Goal: Task Accomplishment & Management: Complete application form

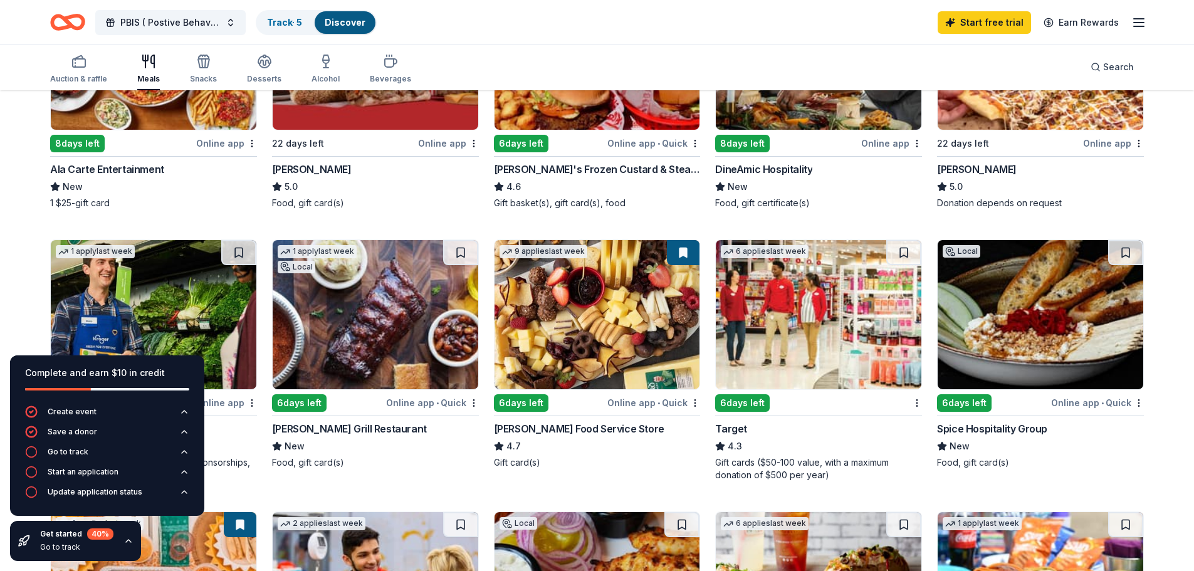
scroll to position [376, 0]
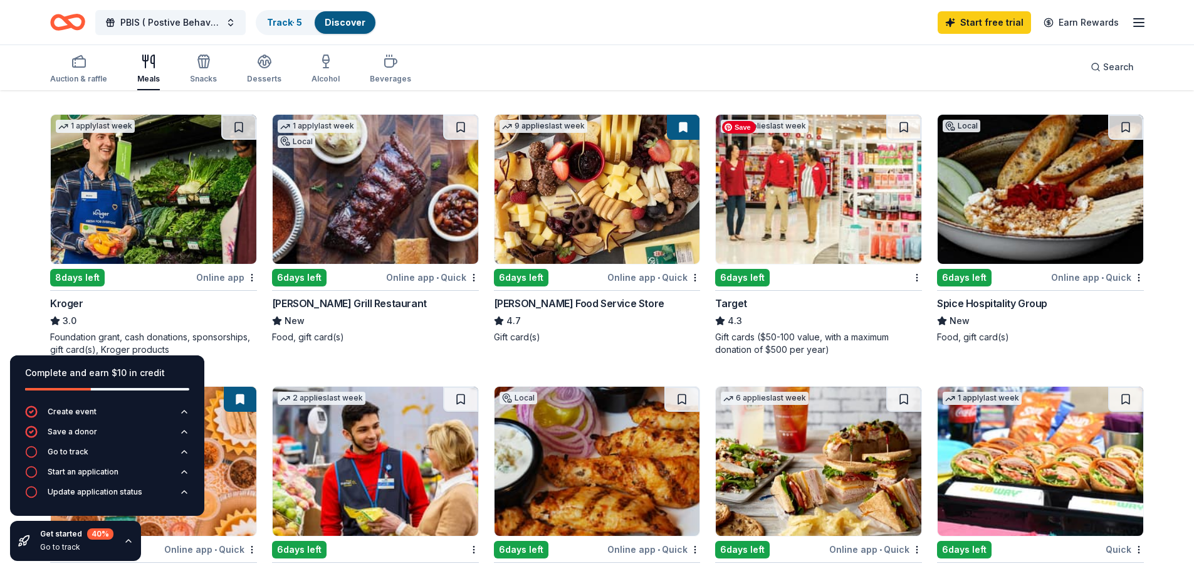
click at [837, 223] on img at bounding box center [819, 189] width 206 height 149
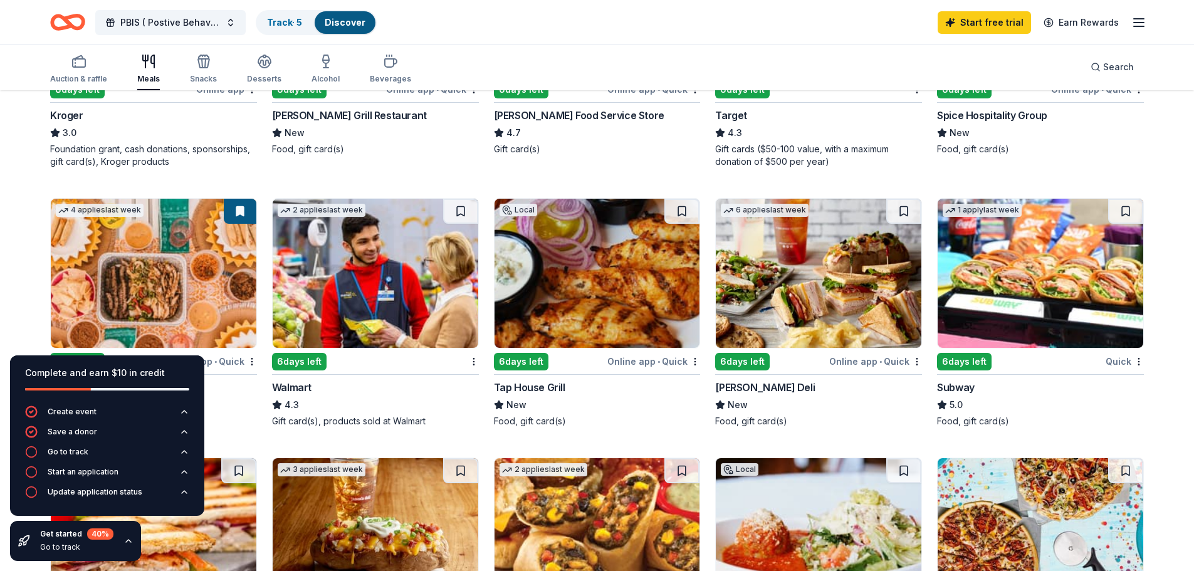
scroll to position [627, 0]
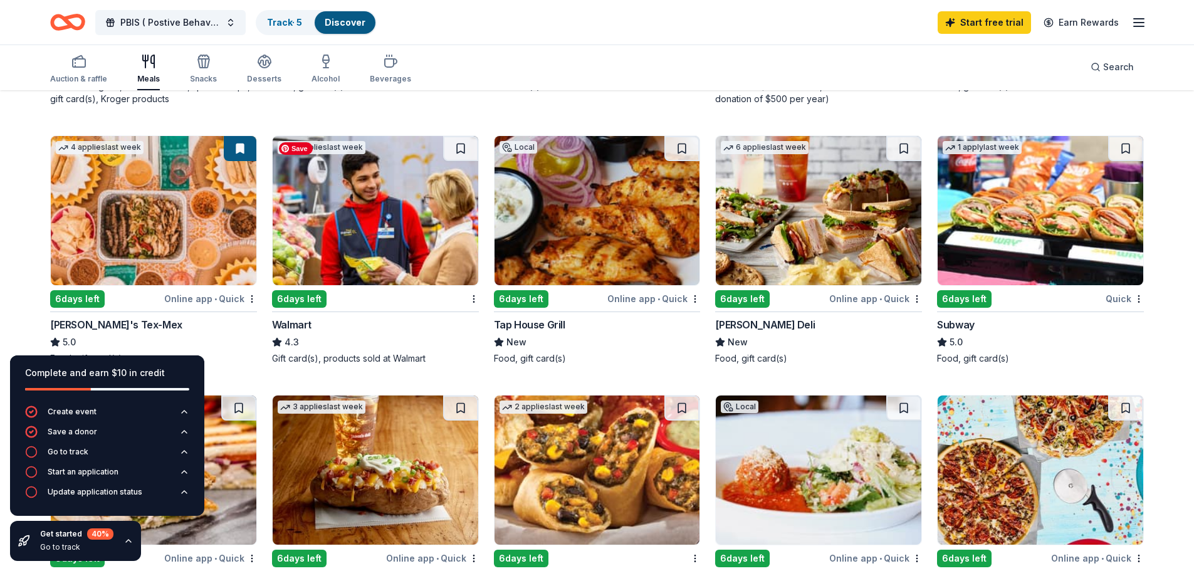
click at [422, 209] on img at bounding box center [376, 210] width 206 height 149
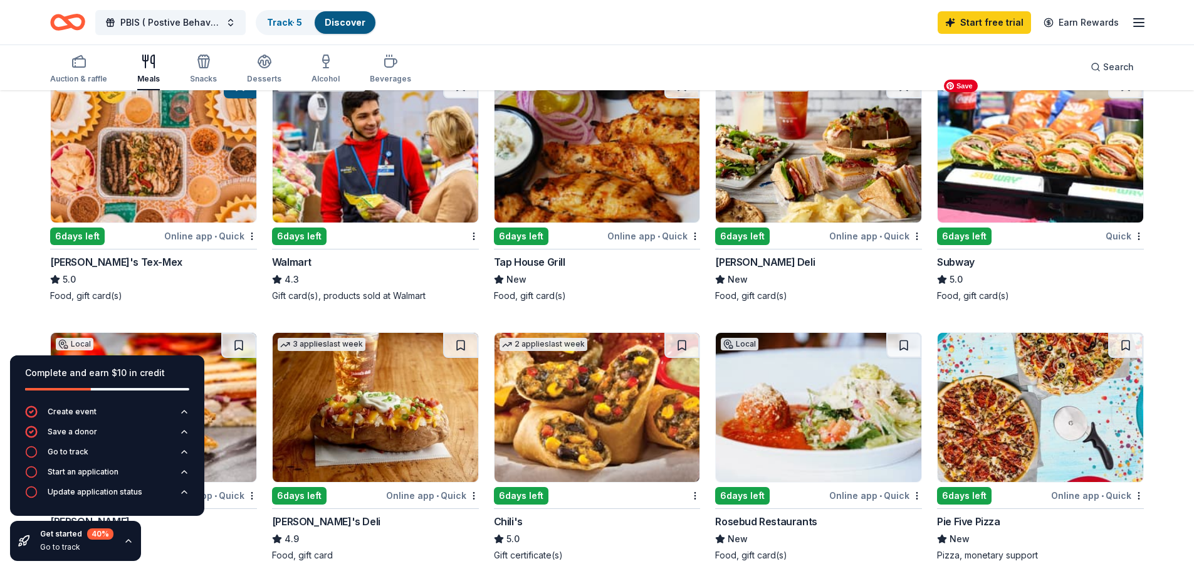
click at [999, 171] on img at bounding box center [1041, 147] width 206 height 149
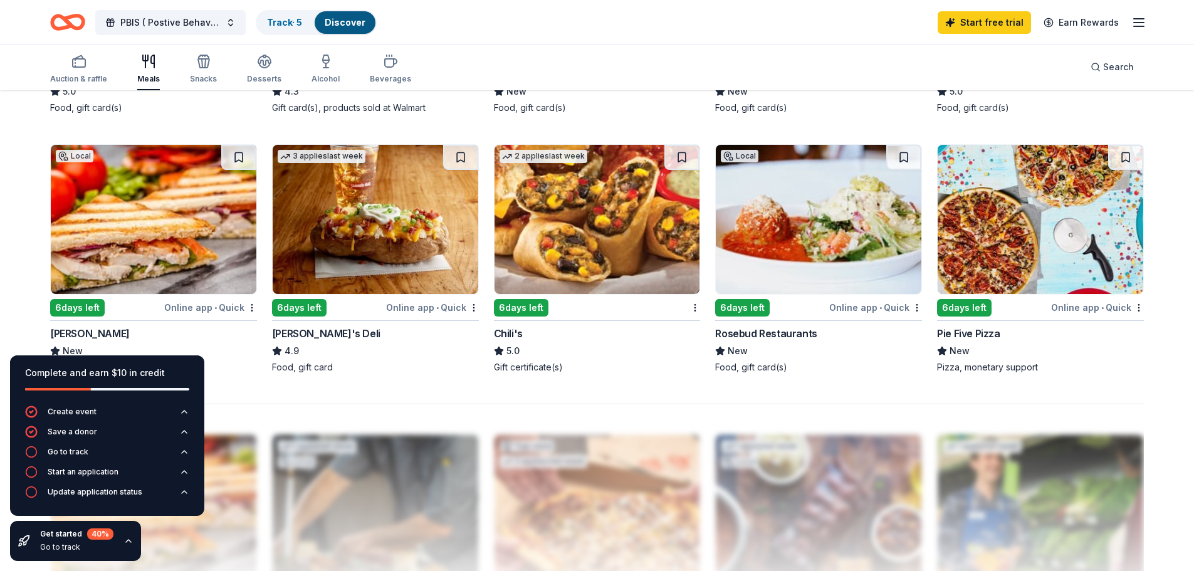
scroll to position [940, 0]
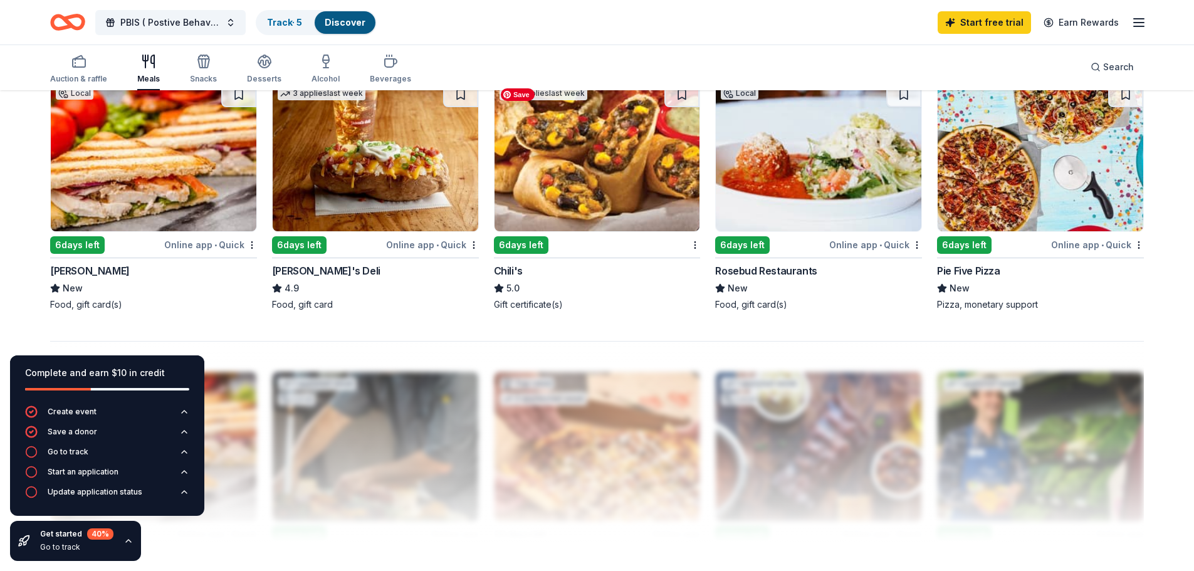
click at [612, 177] on img at bounding box center [598, 156] width 206 height 149
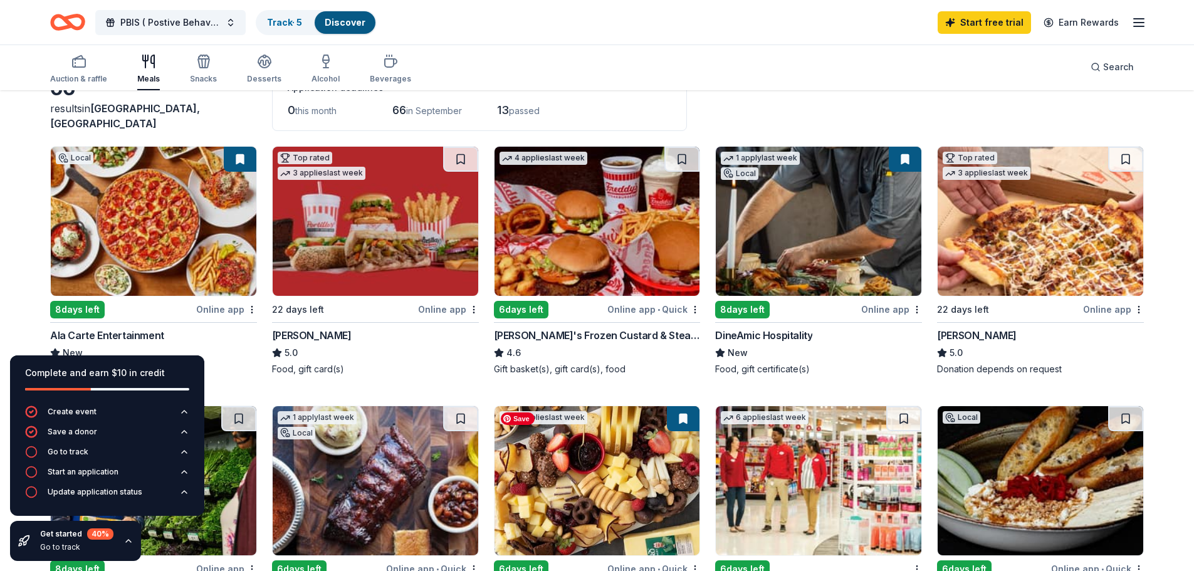
scroll to position [0, 0]
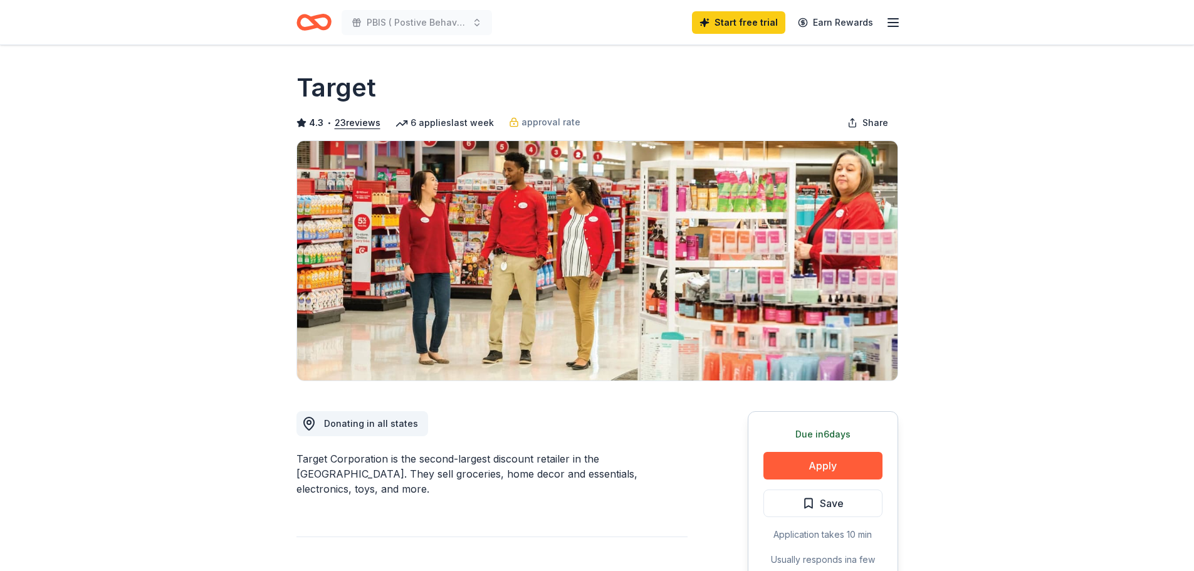
scroll to position [125, 0]
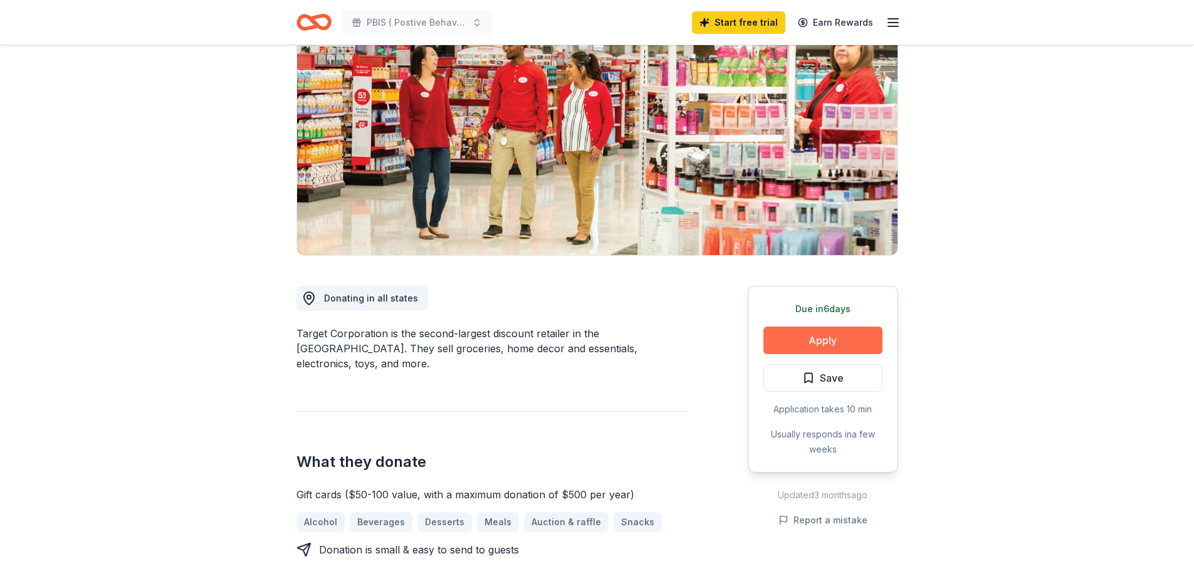
click at [846, 339] on button "Apply" at bounding box center [823, 341] width 119 height 28
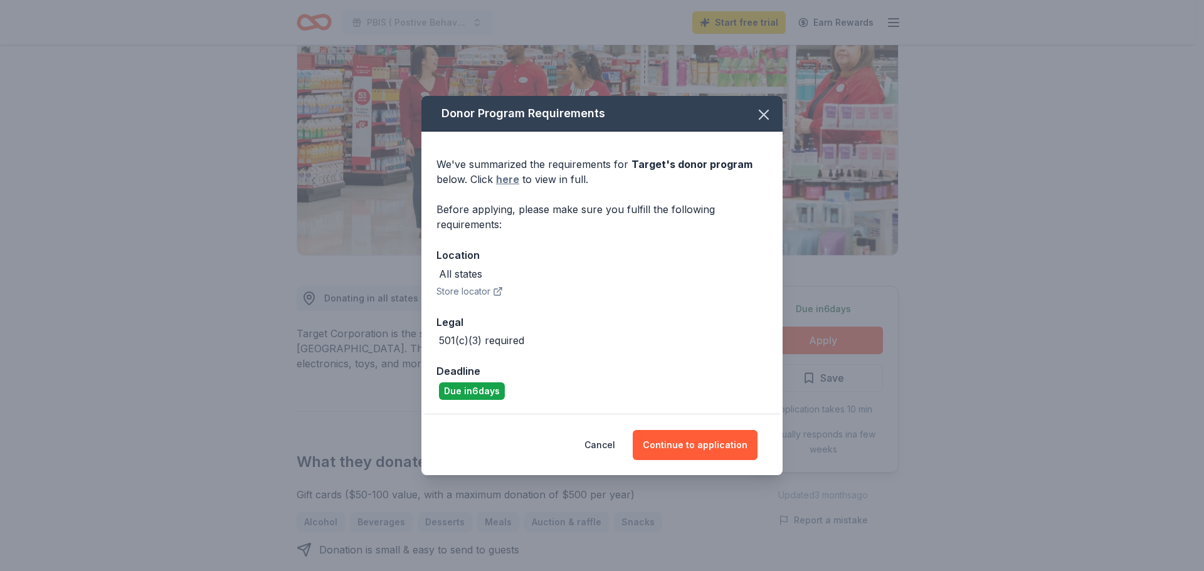
click at [512, 178] on link "here" at bounding box center [507, 179] width 23 height 15
click at [768, 110] on icon "button" at bounding box center [763, 114] width 9 height 9
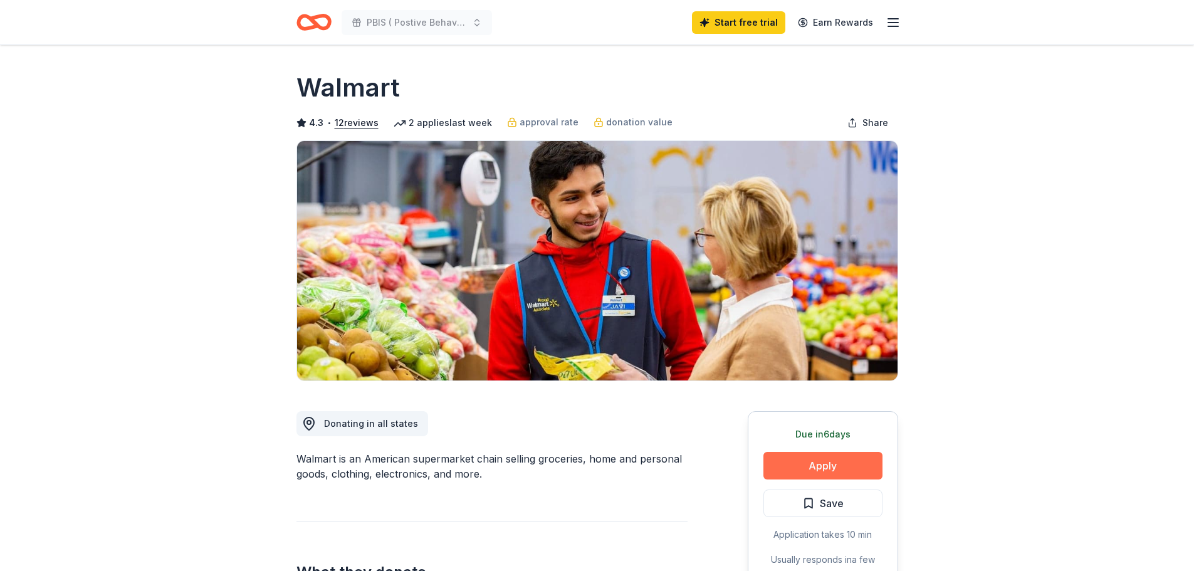
click at [823, 465] on button "Apply" at bounding box center [823, 466] width 119 height 28
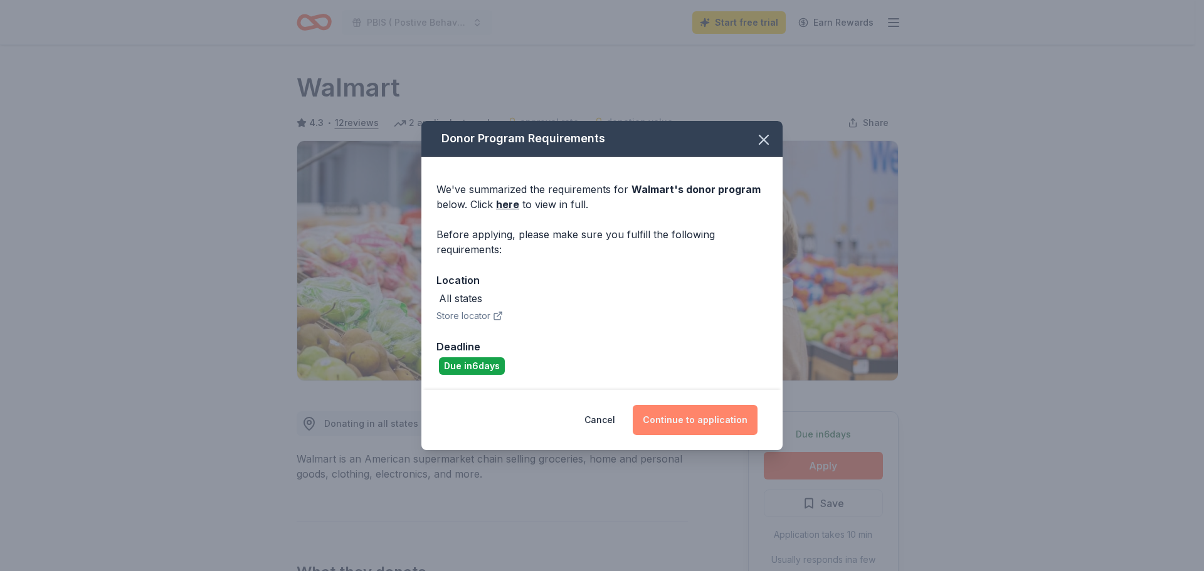
click at [673, 421] on button "Continue to application" at bounding box center [695, 420] width 125 height 30
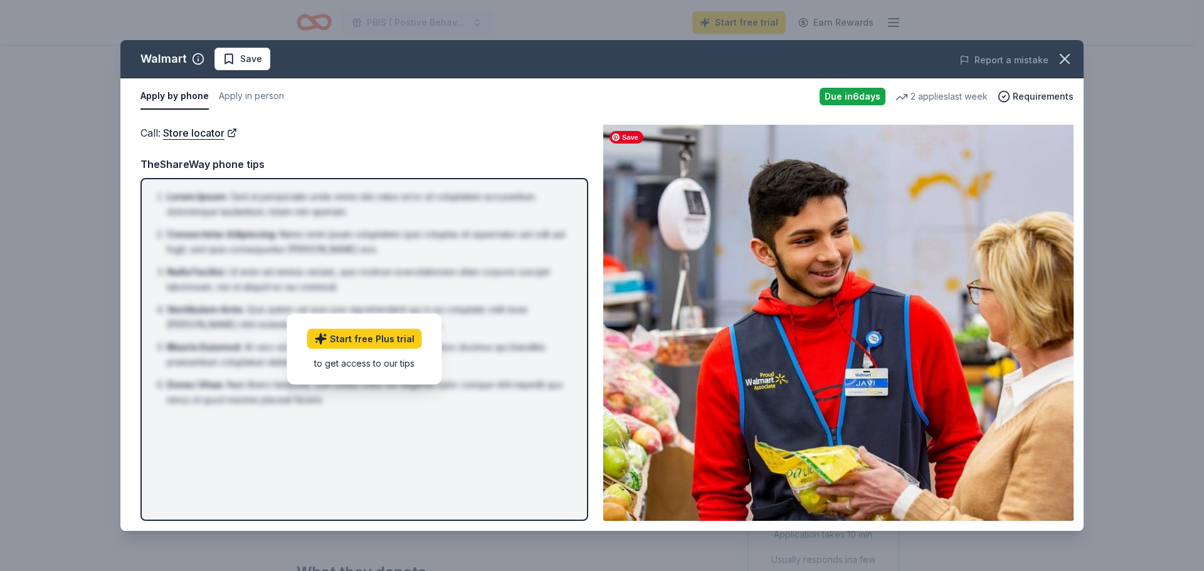
drag, startPoint x: 861, startPoint y: 379, endPoint x: 861, endPoint y: 371, distance: 8.2
click at [861, 377] on img at bounding box center [838, 323] width 470 height 396
click at [843, 91] on div "Due in 6 days" at bounding box center [852, 97] width 66 height 18
click at [366, 347] on link "Start free Plus trial" at bounding box center [364, 339] width 115 height 20
click at [186, 95] on button "Apply by phone" at bounding box center [174, 96] width 68 height 26
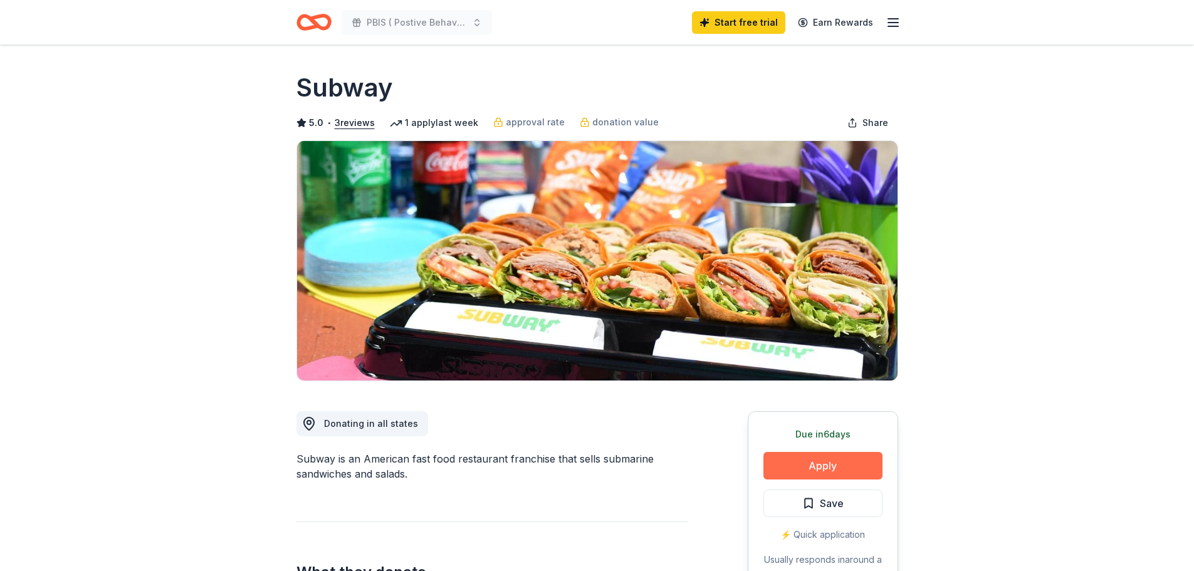
click at [844, 466] on button "Apply" at bounding box center [823, 466] width 119 height 28
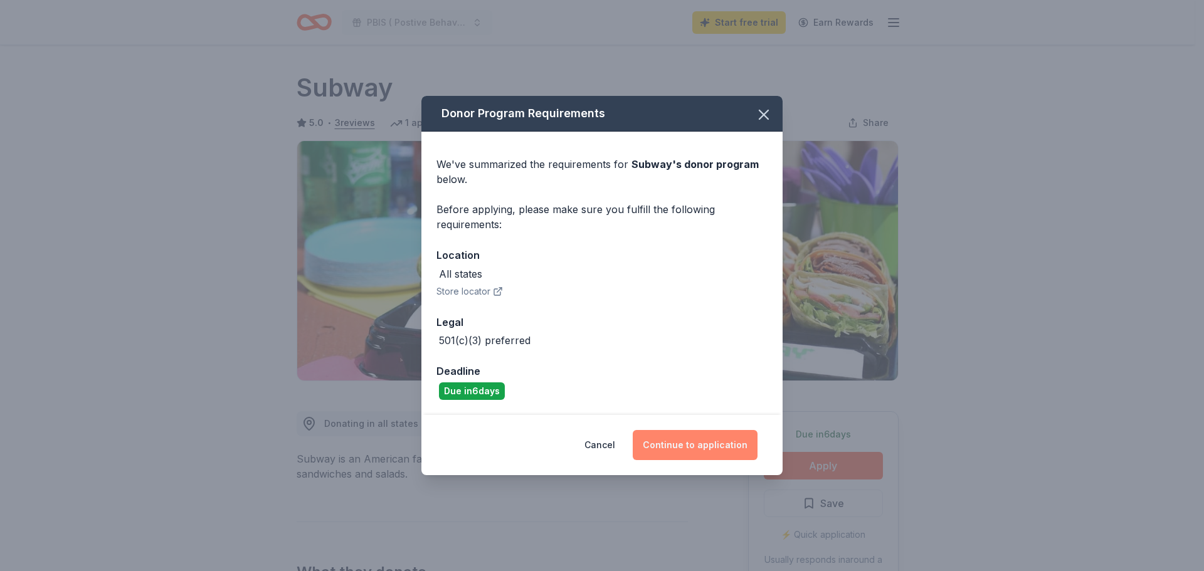
click at [701, 445] on button "Continue to application" at bounding box center [695, 445] width 125 height 30
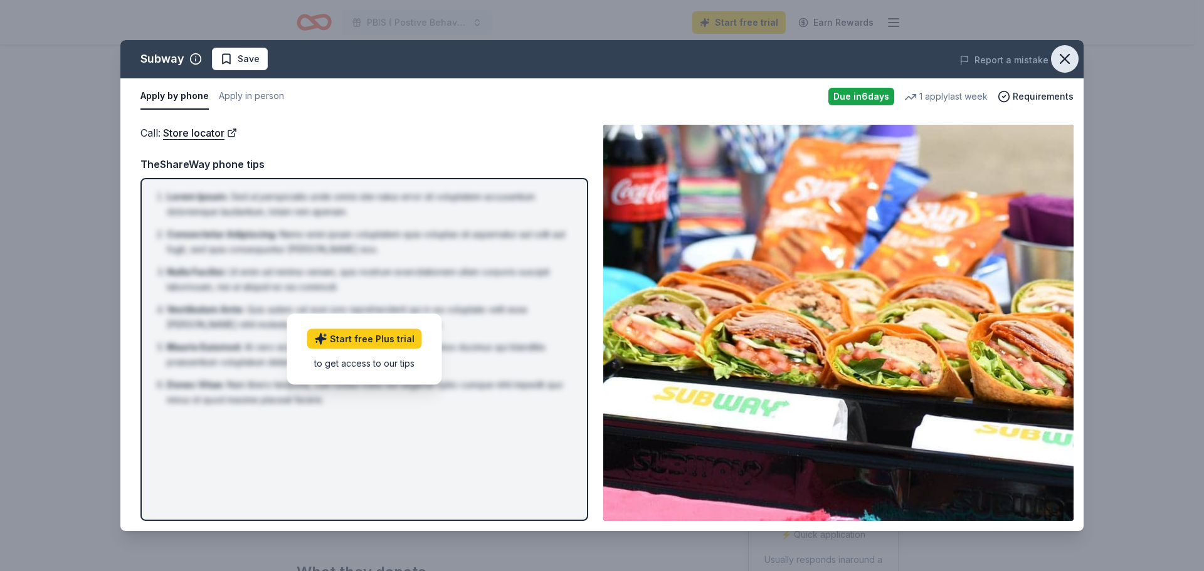
click at [1072, 61] on icon "button" at bounding box center [1065, 59] width 18 height 18
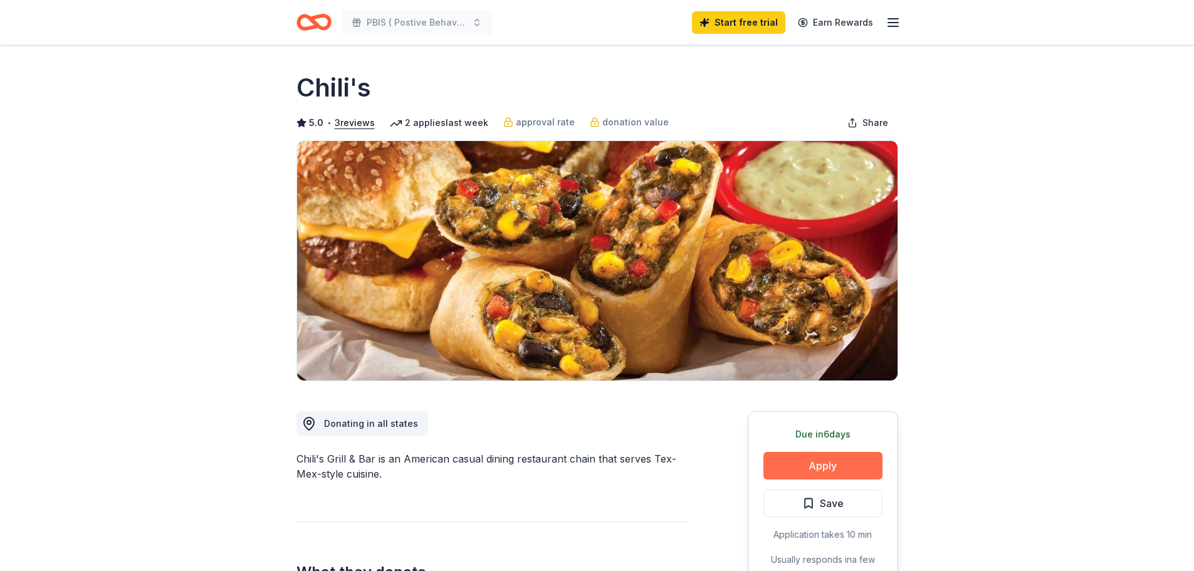
click at [819, 477] on button "Apply" at bounding box center [823, 466] width 119 height 28
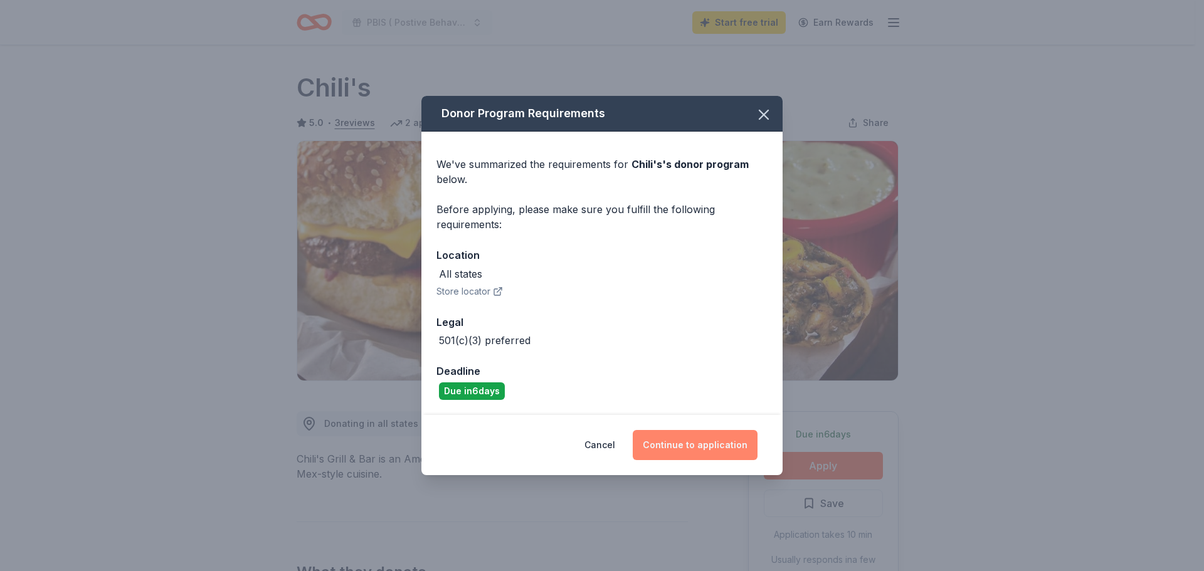
click at [710, 441] on button "Continue to application" at bounding box center [695, 445] width 125 height 30
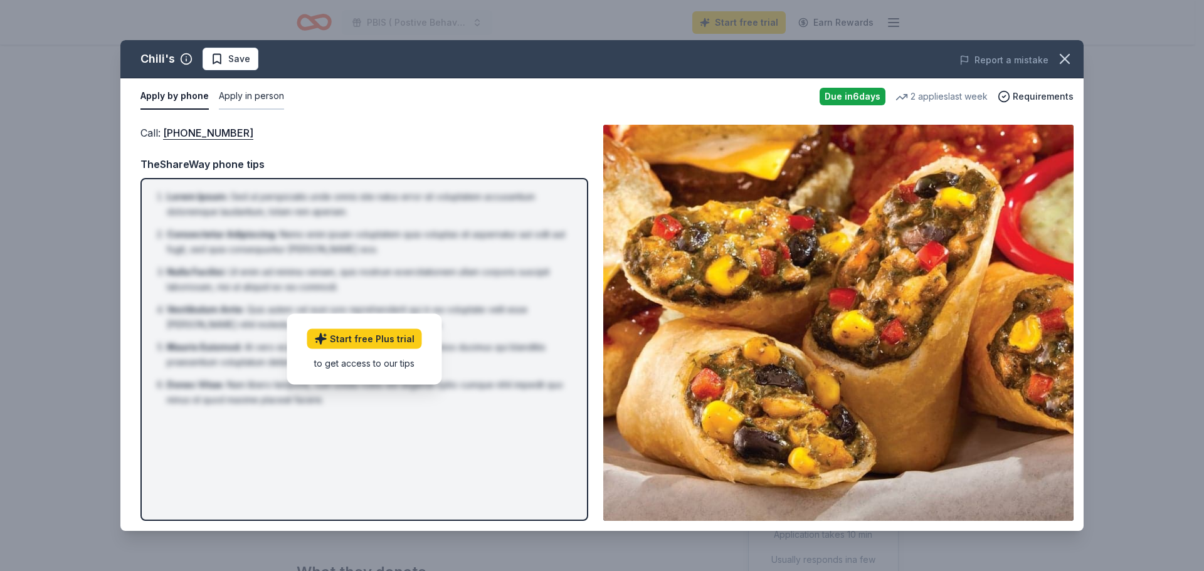
click at [262, 103] on button "Apply in person" at bounding box center [251, 96] width 65 height 26
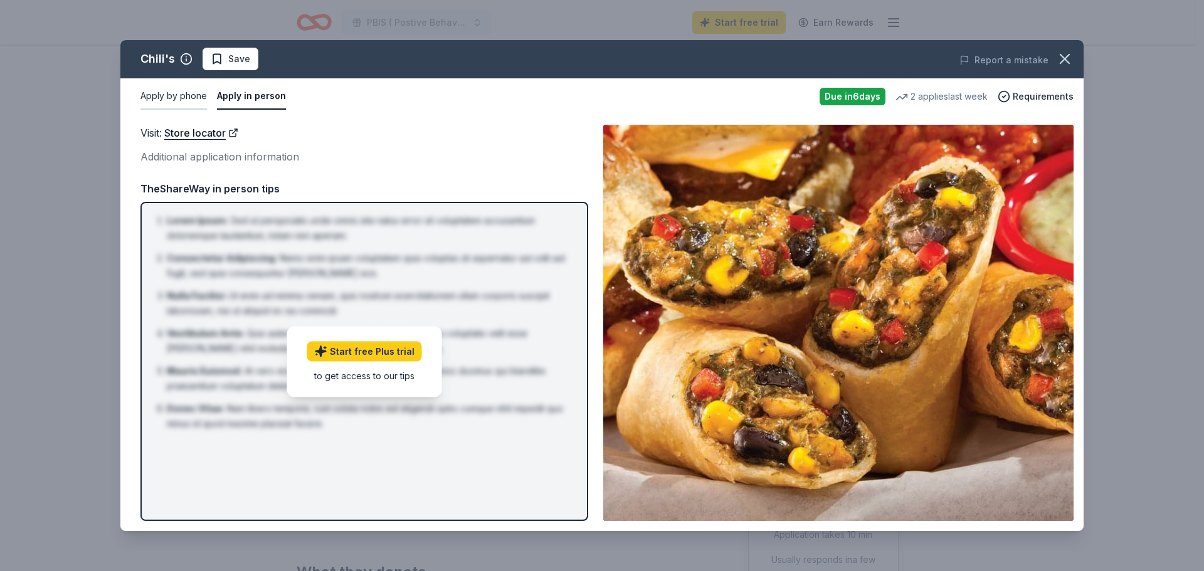
click at [160, 97] on button "Apply by phone" at bounding box center [173, 96] width 66 height 26
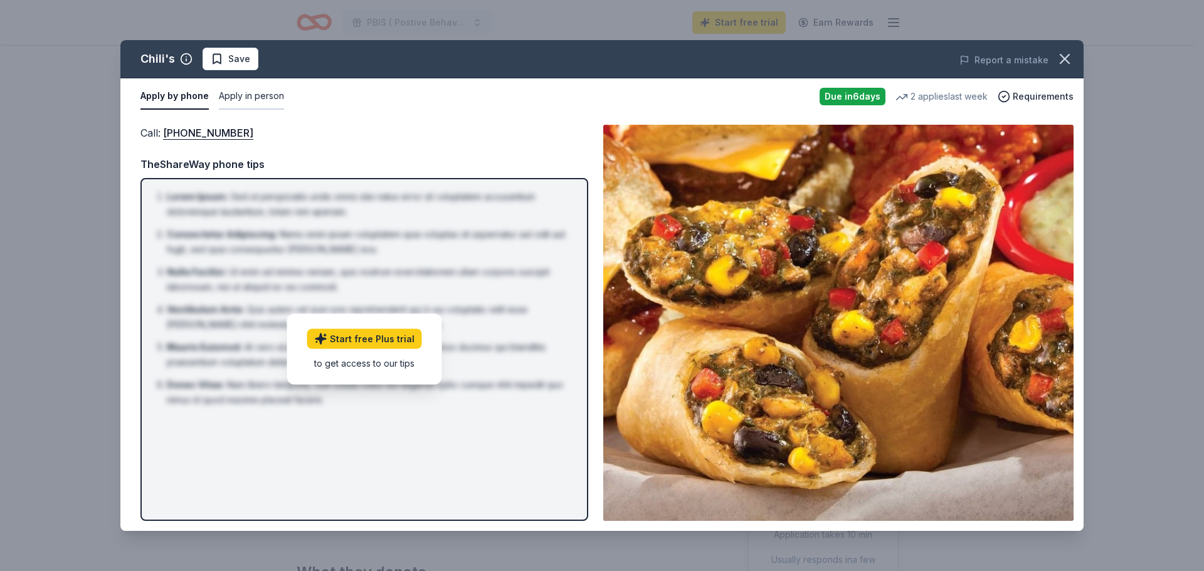
click at [249, 100] on button "Apply in person" at bounding box center [251, 96] width 65 height 26
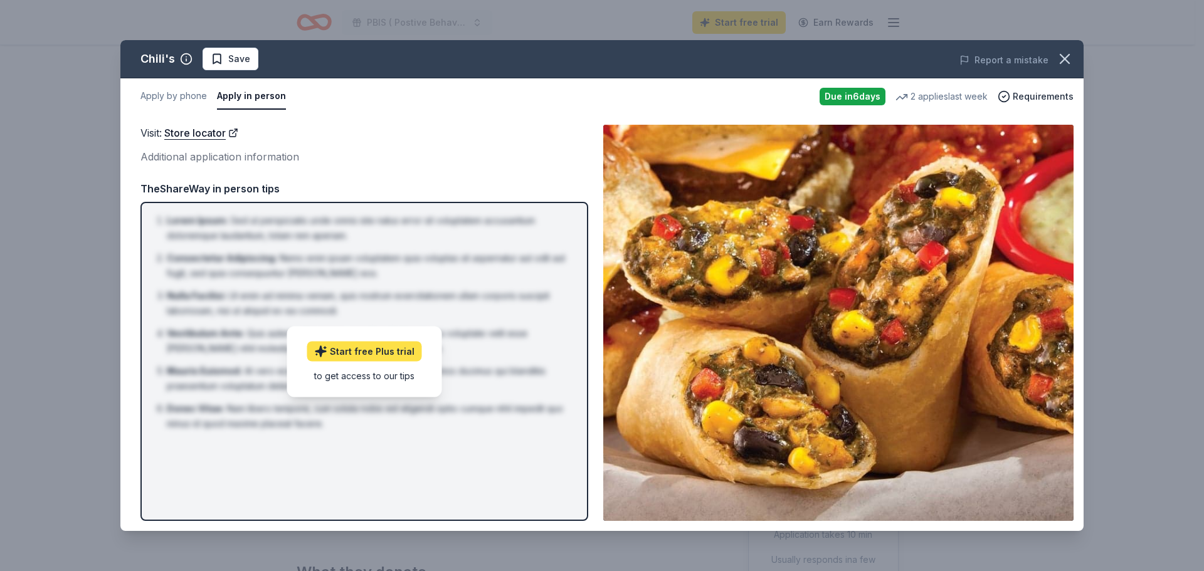
click at [375, 347] on link "Start free Plus trial" at bounding box center [364, 351] width 115 height 20
